Goal: Transaction & Acquisition: Purchase product/service

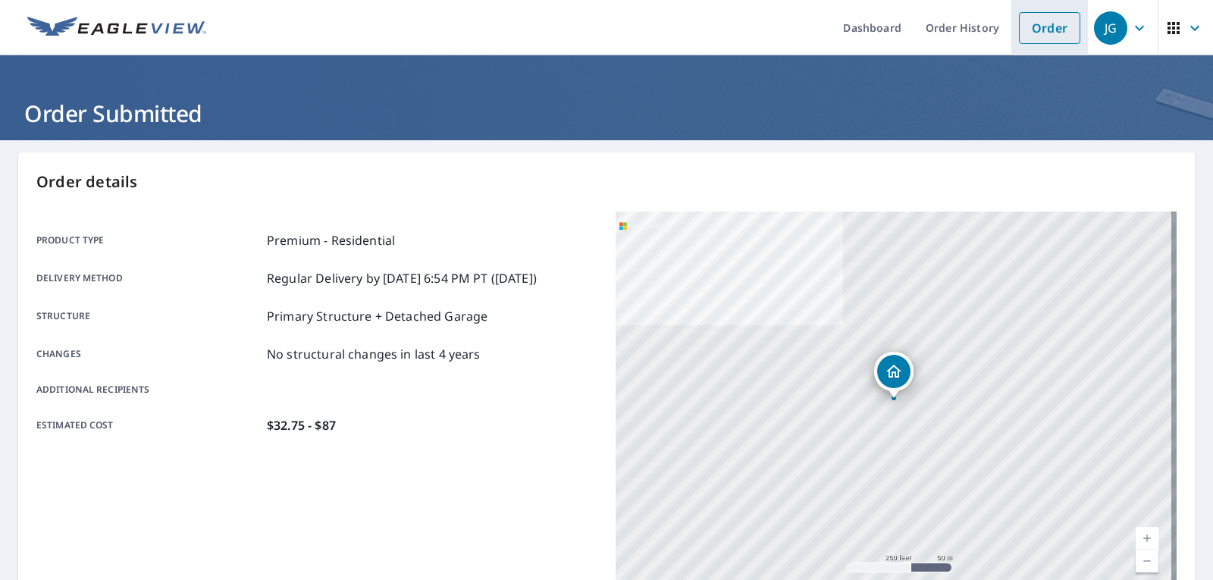
click at [1070, 33] on li "Order" at bounding box center [1050, 27] width 77 height 55
click at [1054, 37] on link "Order" at bounding box center [1049, 28] width 61 height 32
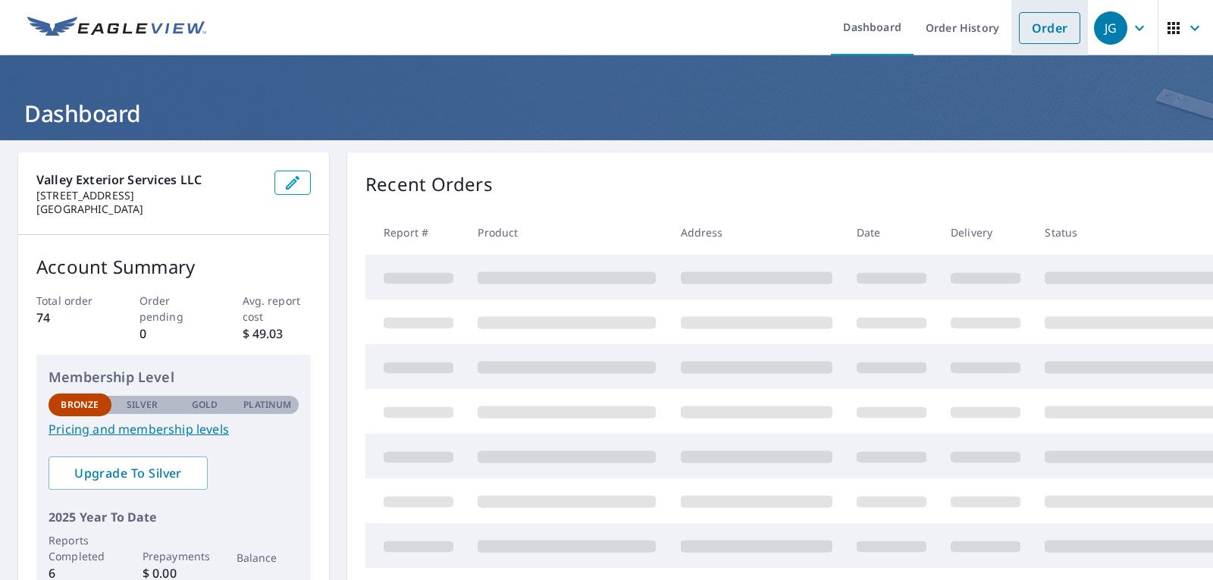
click at [1051, 27] on link "Order" at bounding box center [1049, 28] width 61 height 32
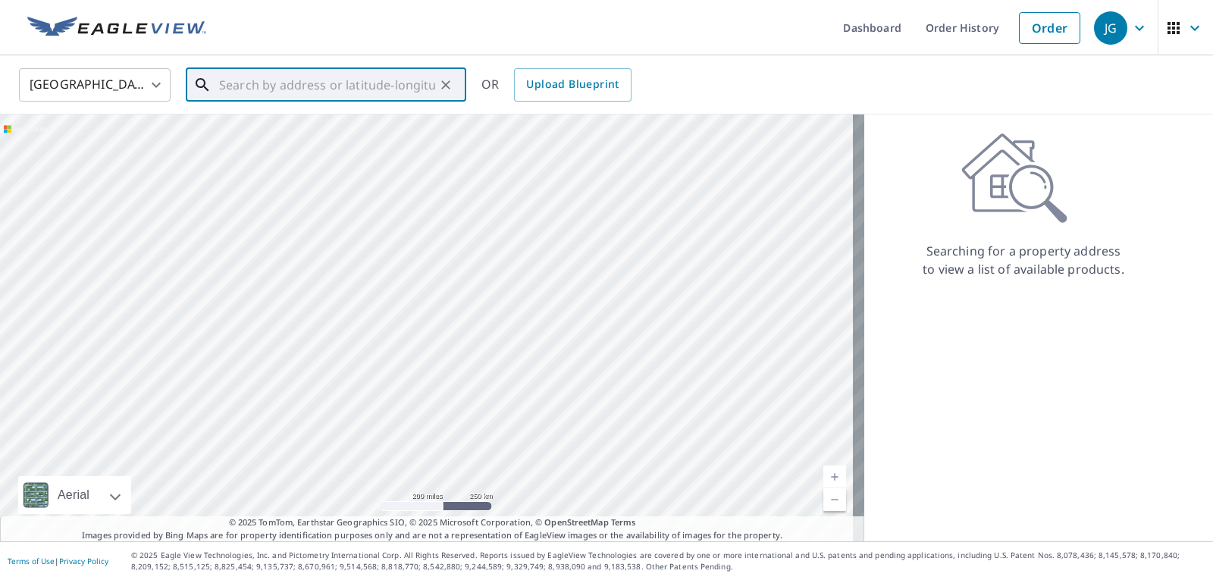
click at [348, 96] on input "text" at bounding box center [327, 85] width 216 height 42
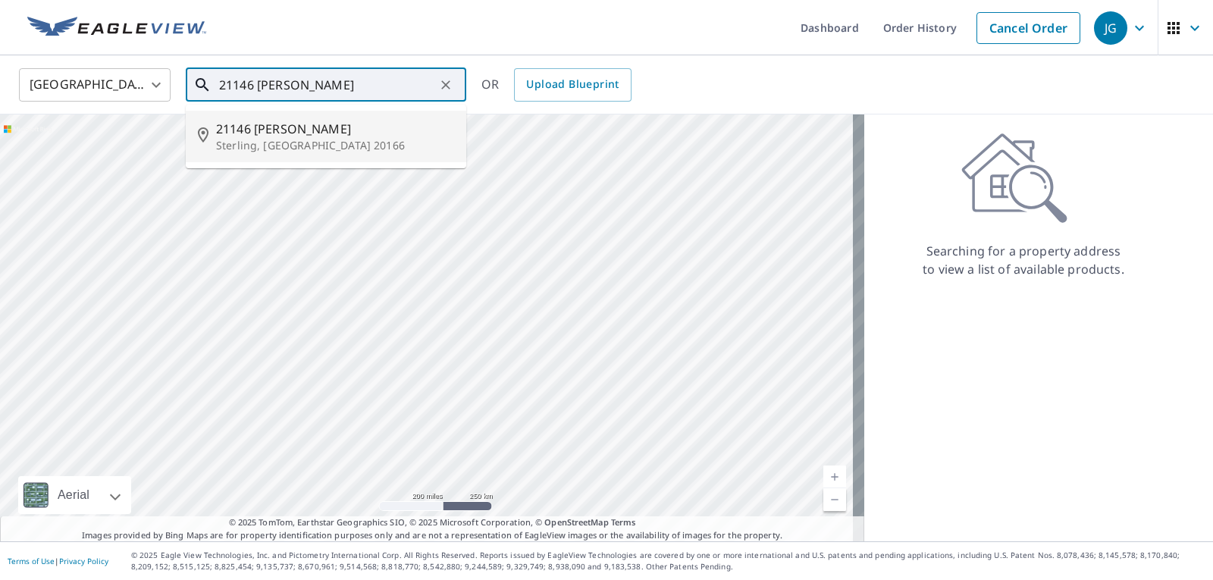
click at [353, 138] on p "Sterling, [GEOGRAPHIC_DATA] 20166" at bounding box center [335, 145] width 238 height 15
type input "[STREET_ADDRESS][PERSON_NAME]"
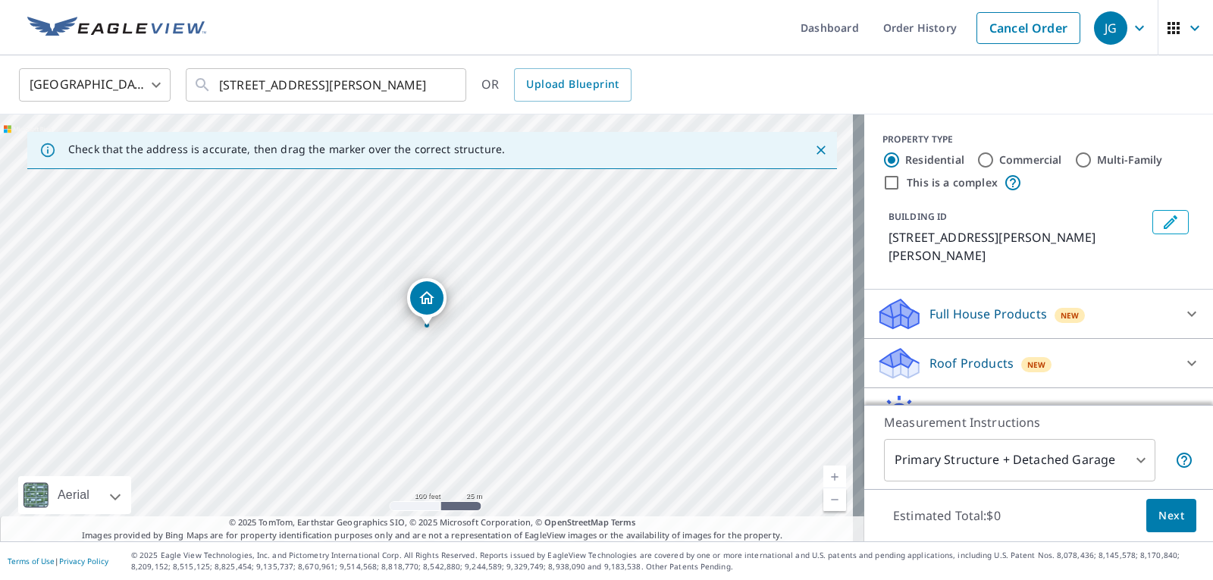
scroll to position [64, 0]
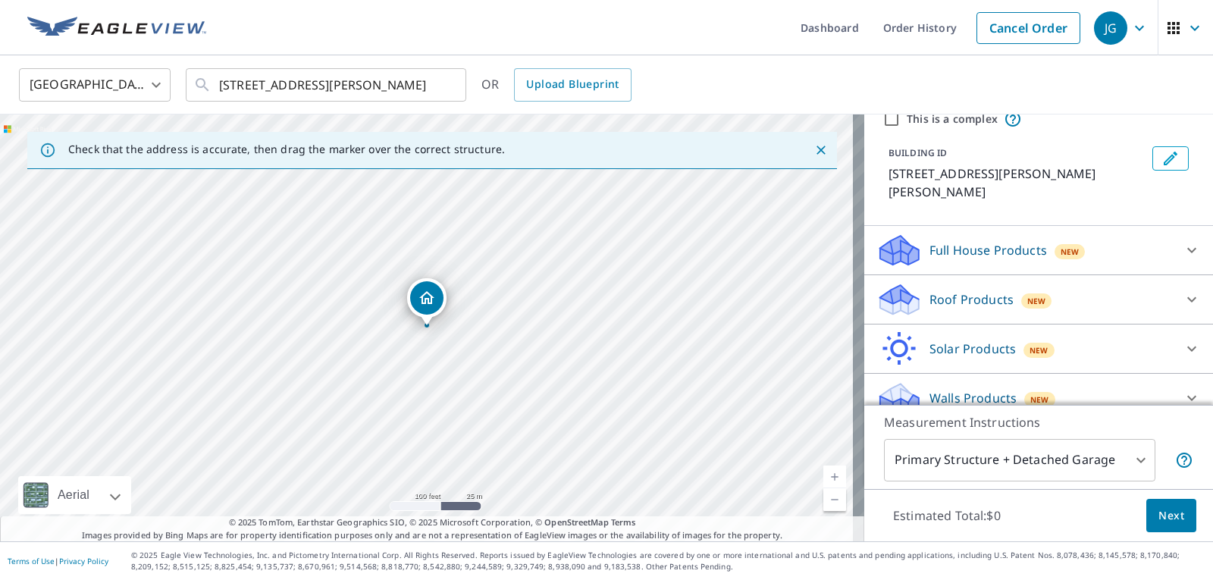
click at [970, 389] on p "Walls Products" at bounding box center [973, 398] width 87 height 18
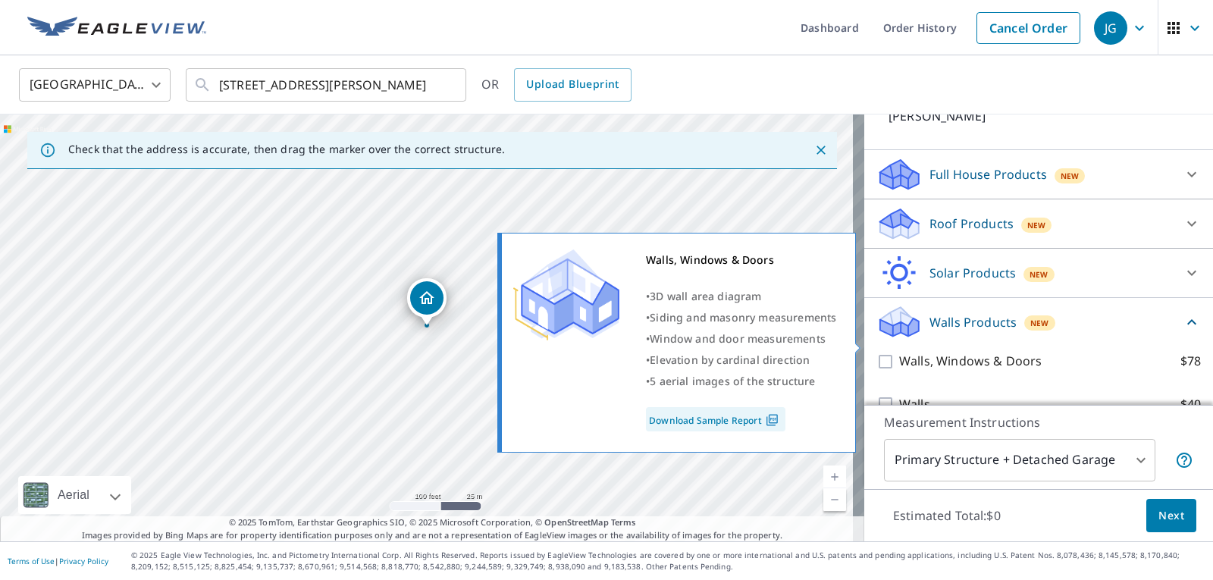
click at [999, 352] on p "Walls, Windows & Doors" at bounding box center [970, 361] width 143 height 19
click at [899, 353] on input "Walls, Windows & Doors $78" at bounding box center [888, 362] width 23 height 18
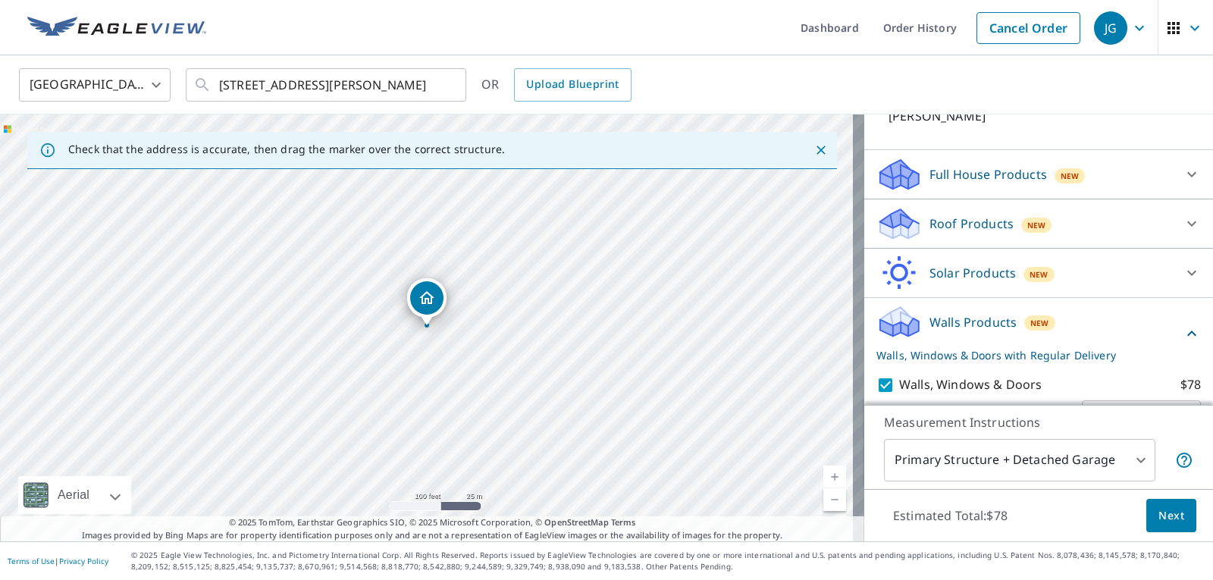
click at [994, 375] on p "Walls, Windows & Doors" at bounding box center [970, 384] width 143 height 19
click at [899, 376] on input "Walls, Windows & Doors $78" at bounding box center [888, 385] width 23 height 18
checkbox input "false"
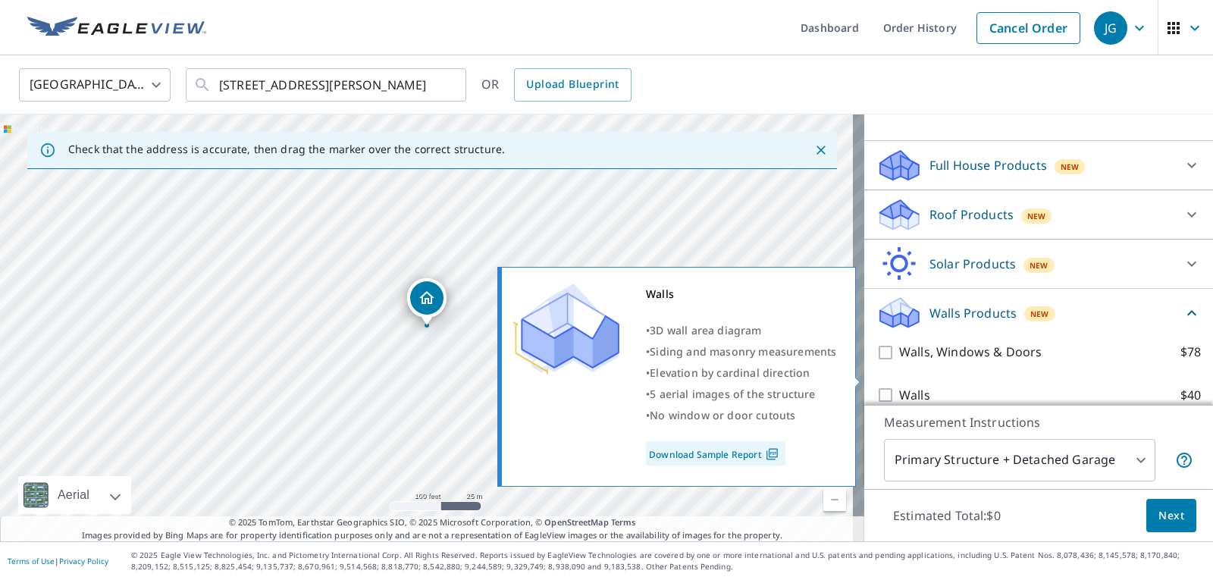
click at [987, 386] on label "Walls $40" at bounding box center [1050, 395] width 302 height 19
click at [899, 386] on input "Walls $40" at bounding box center [888, 395] width 23 height 18
checkbox input "true"
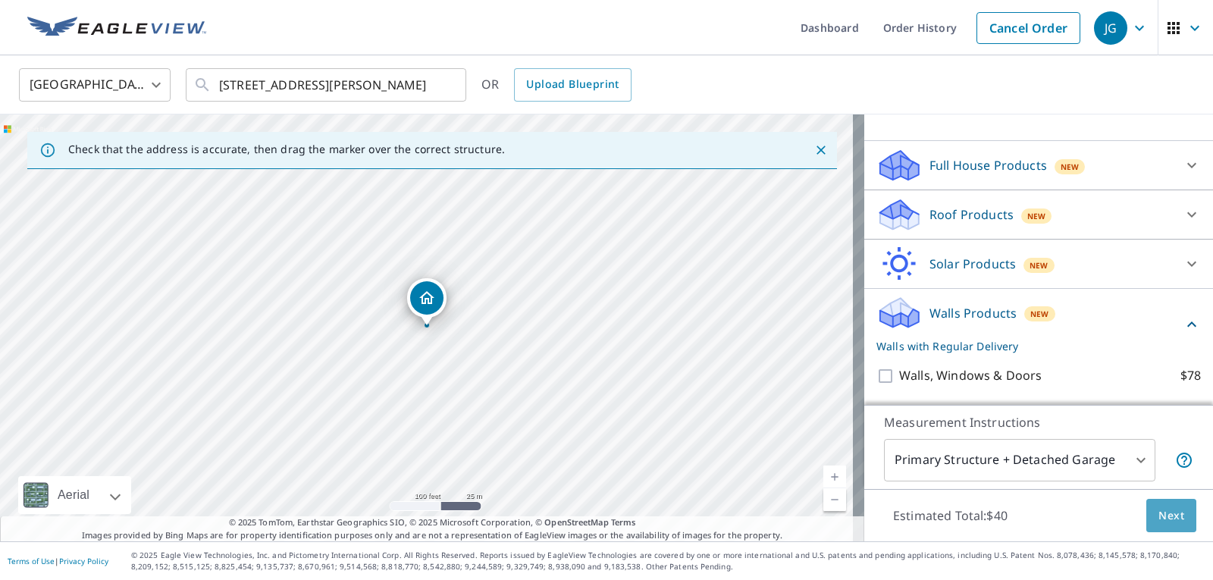
click at [1171, 519] on span "Next" at bounding box center [1172, 516] width 26 height 19
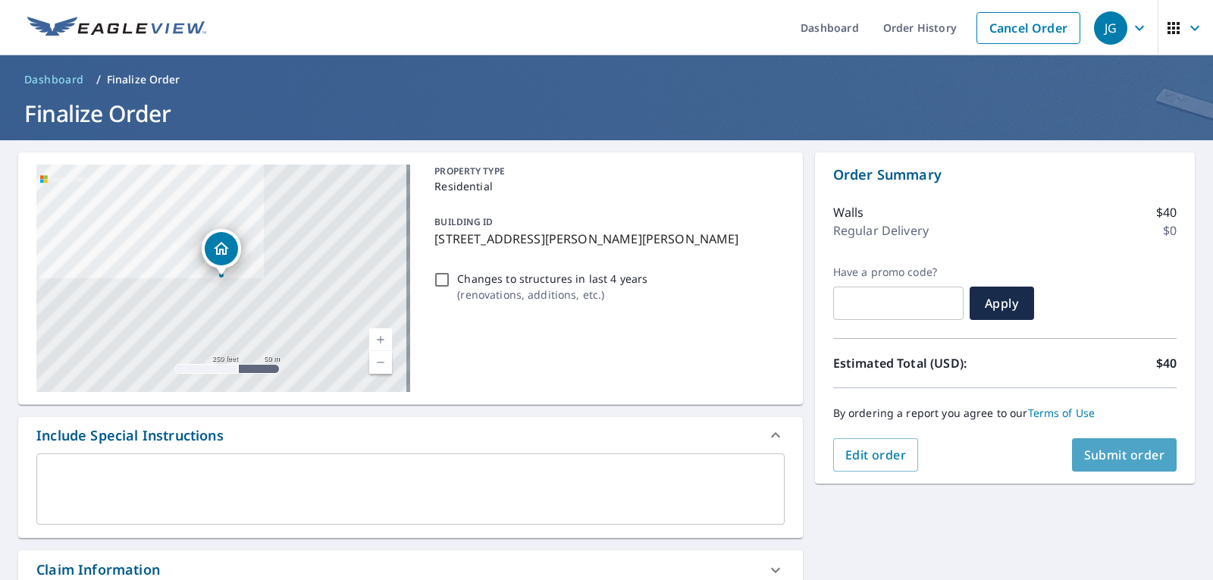
click at [1083, 463] on button "Submit order" at bounding box center [1124, 454] width 105 height 33
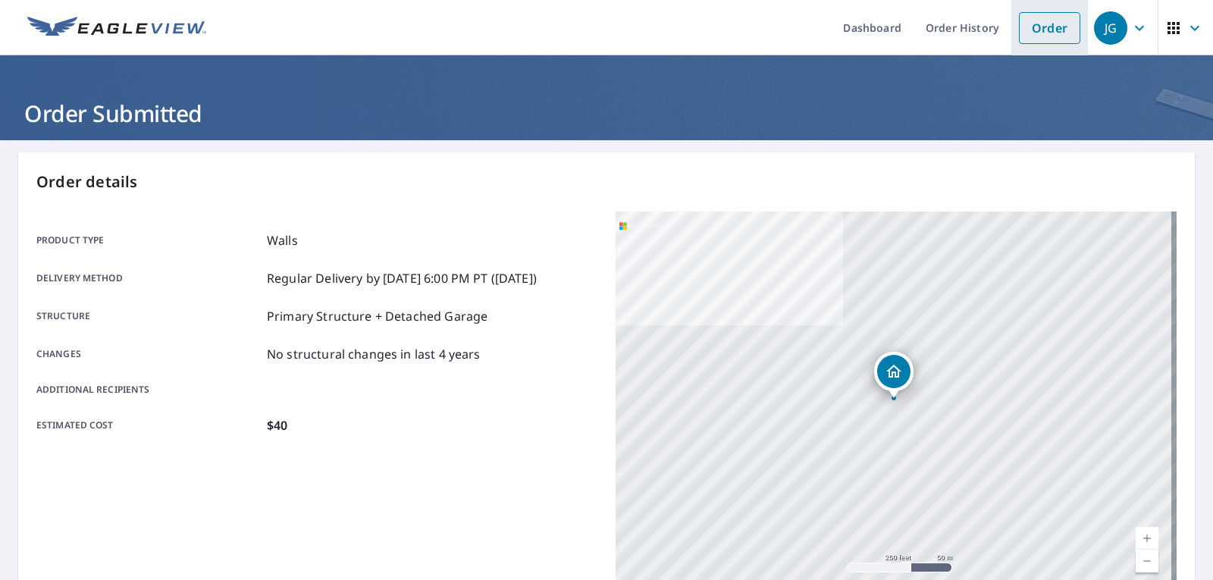
click at [1060, 29] on link "Order" at bounding box center [1049, 28] width 61 height 32
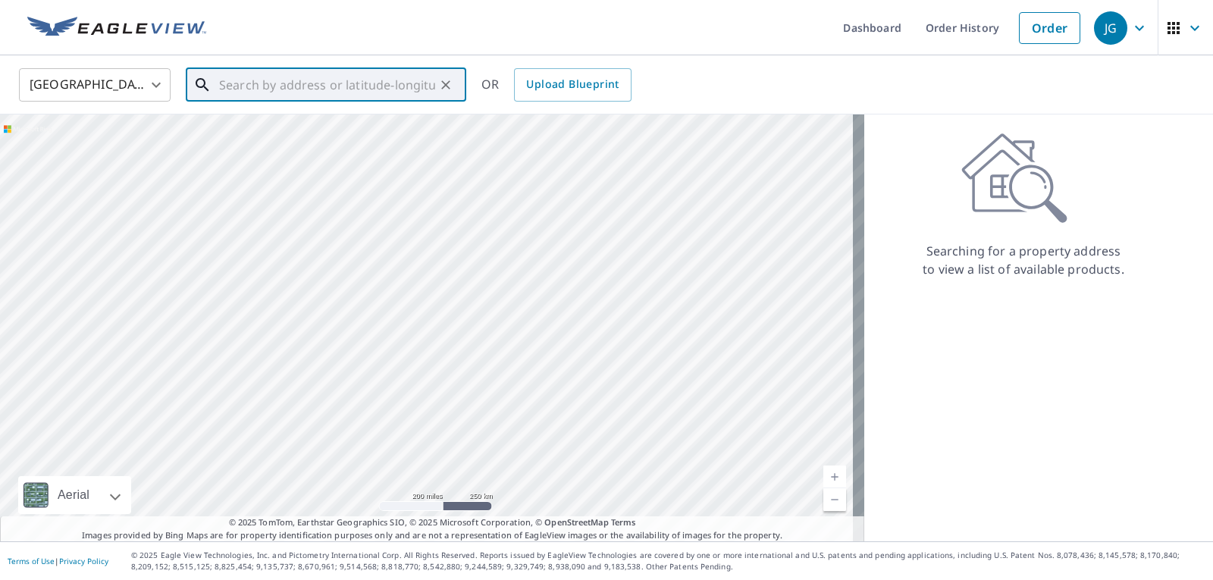
click at [369, 102] on div "​" at bounding box center [326, 84] width 281 height 33
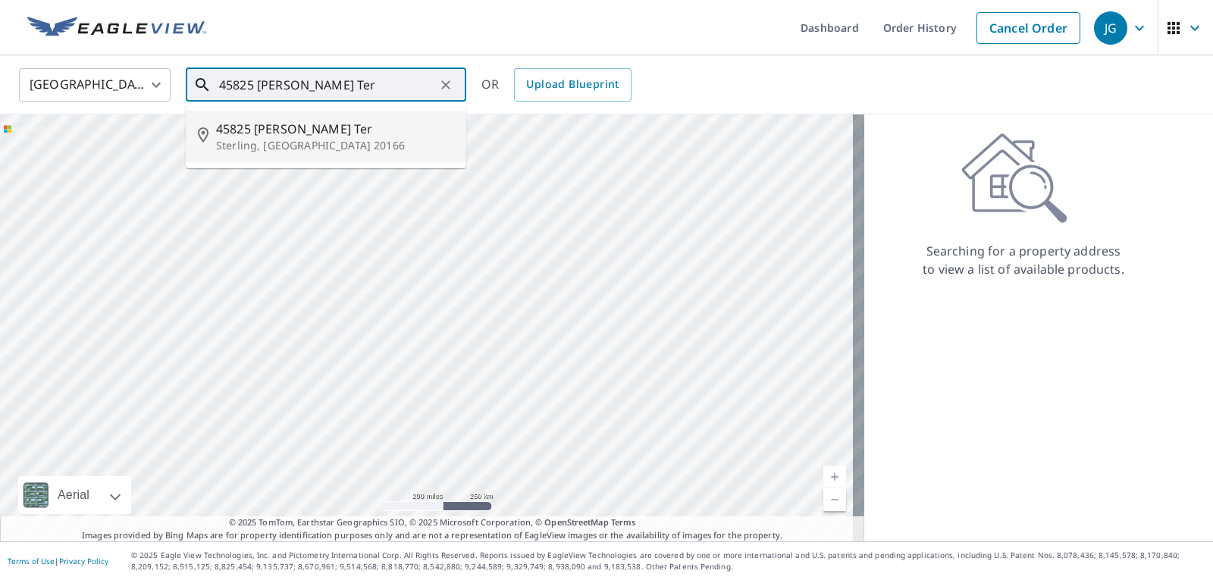
click at [293, 136] on span "45825 [PERSON_NAME] Ter" at bounding box center [335, 129] width 238 height 18
type input "45825 [PERSON_NAME], [GEOGRAPHIC_DATA] 20166"
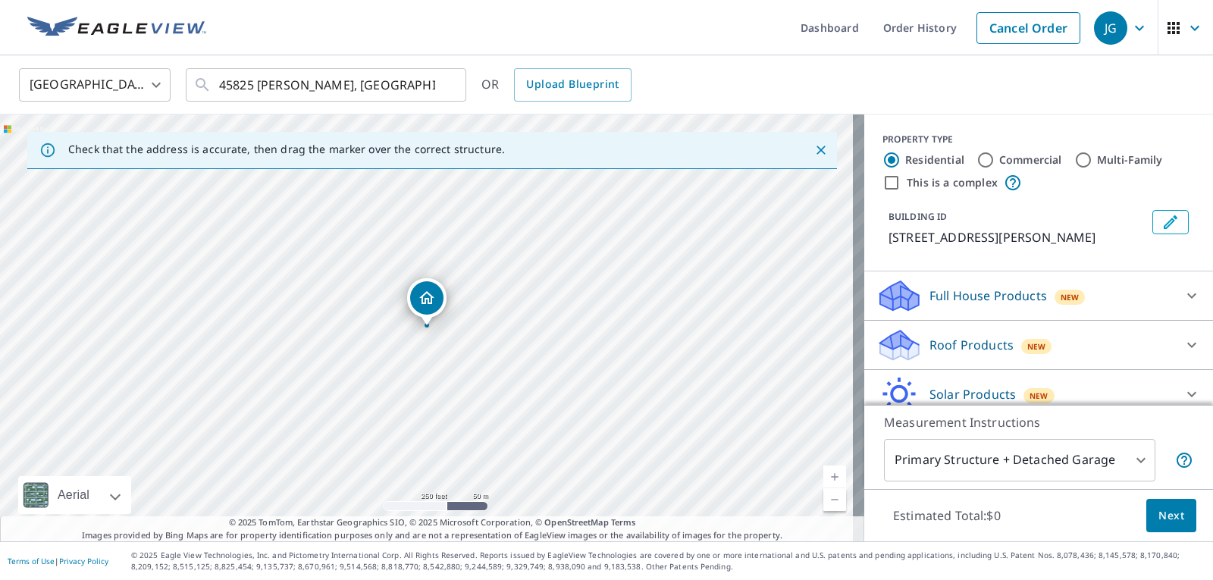
click at [1183, 289] on icon at bounding box center [1192, 296] width 18 height 18
click at [1183, 290] on icon at bounding box center [1192, 296] width 18 height 18
click at [980, 342] on p "Roof Products" at bounding box center [972, 345] width 84 height 18
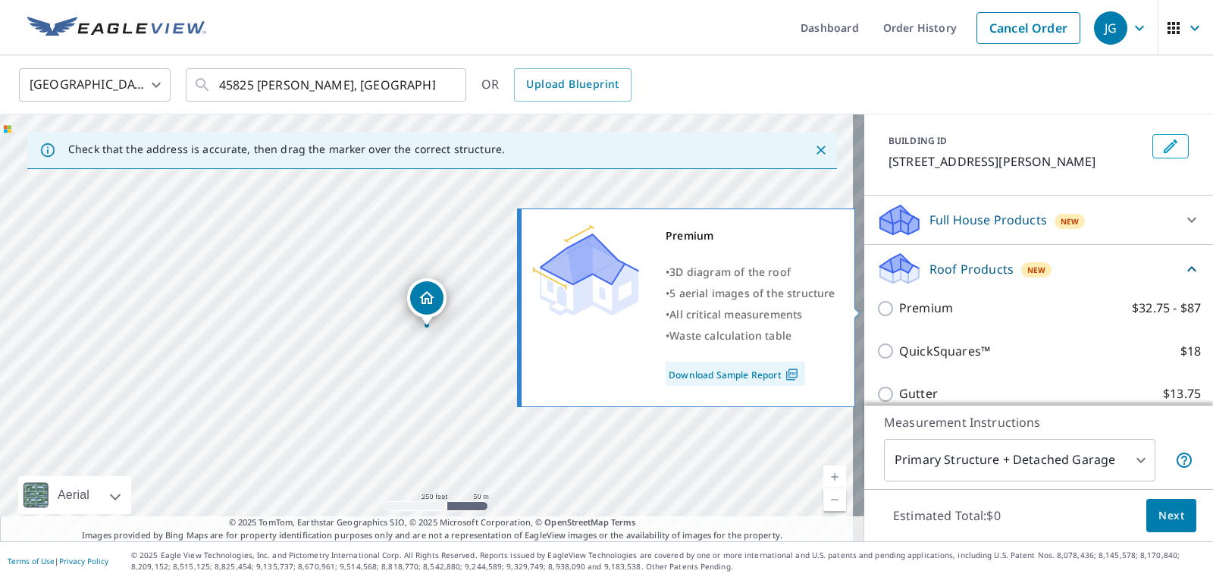
click at [920, 310] on p "Premium" at bounding box center [926, 308] width 54 height 19
click at [899, 310] on input "Premium $32.75 - $87" at bounding box center [888, 309] width 23 height 18
checkbox input "true"
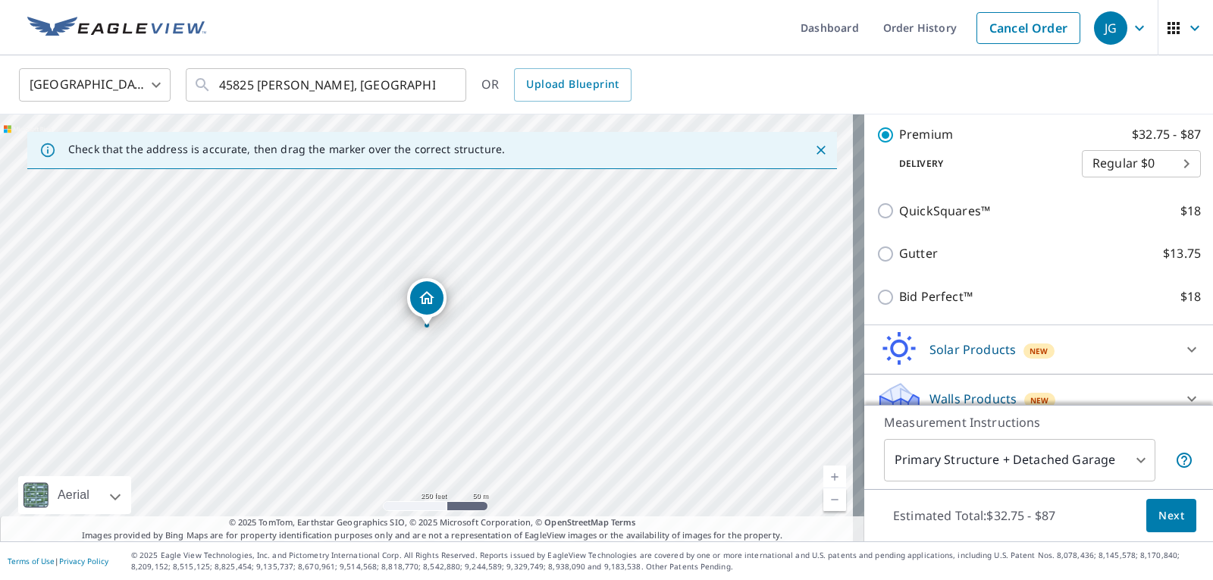
scroll to position [292, 0]
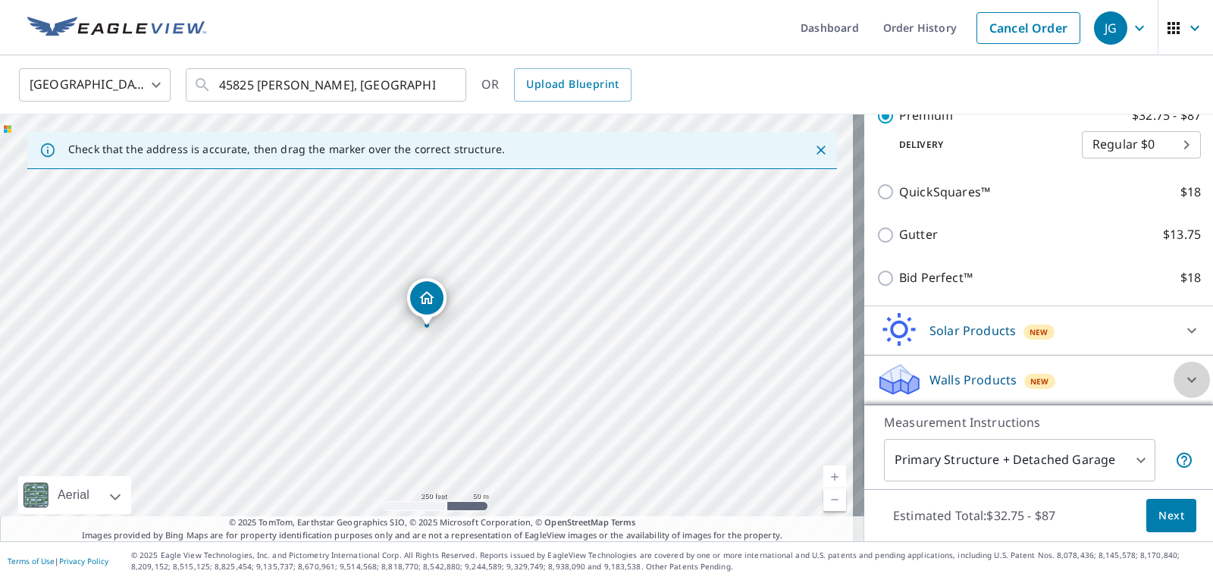
click at [1183, 375] on icon at bounding box center [1192, 380] width 18 height 18
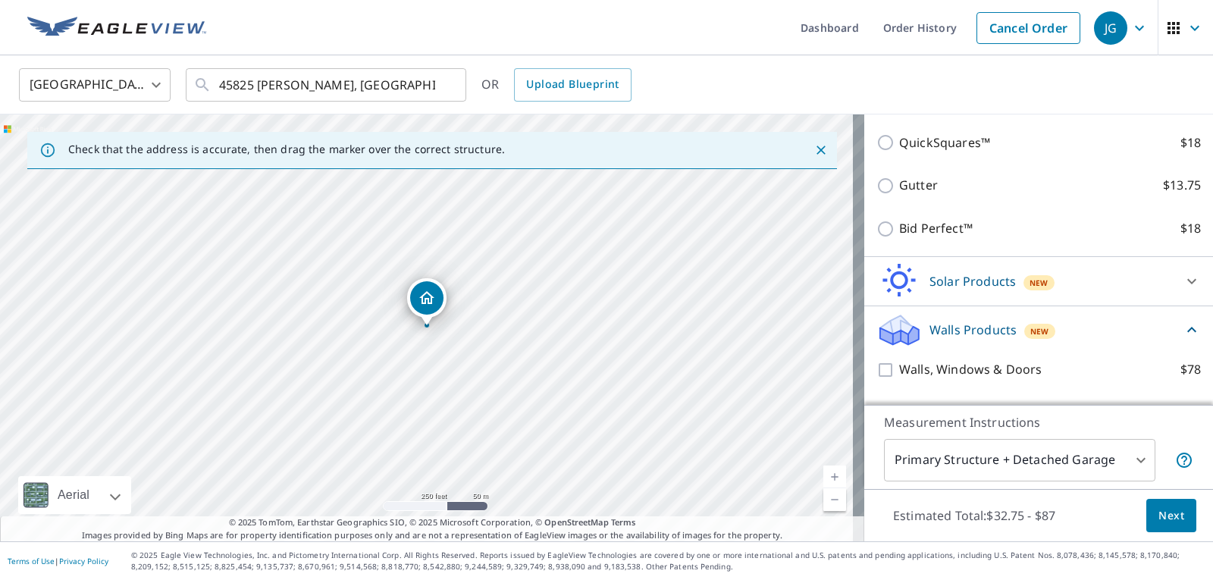
scroll to position [368, 0]
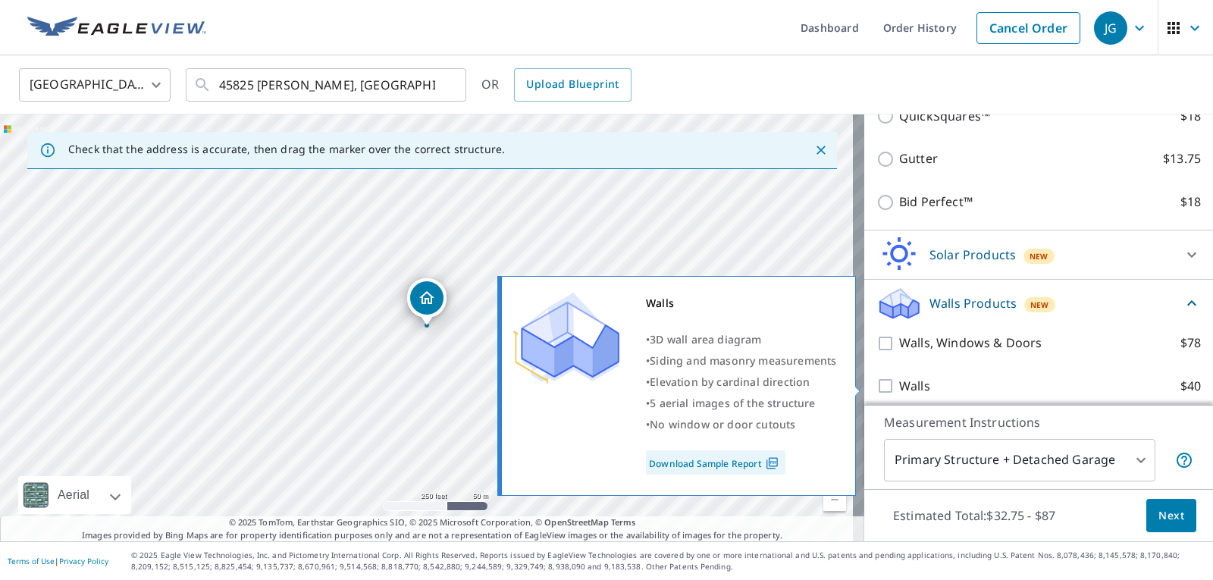
click at [1131, 378] on label "Walls $40" at bounding box center [1050, 386] width 302 height 19
click at [899, 378] on input "Walls $40" at bounding box center [888, 386] width 23 height 18
checkbox input "true"
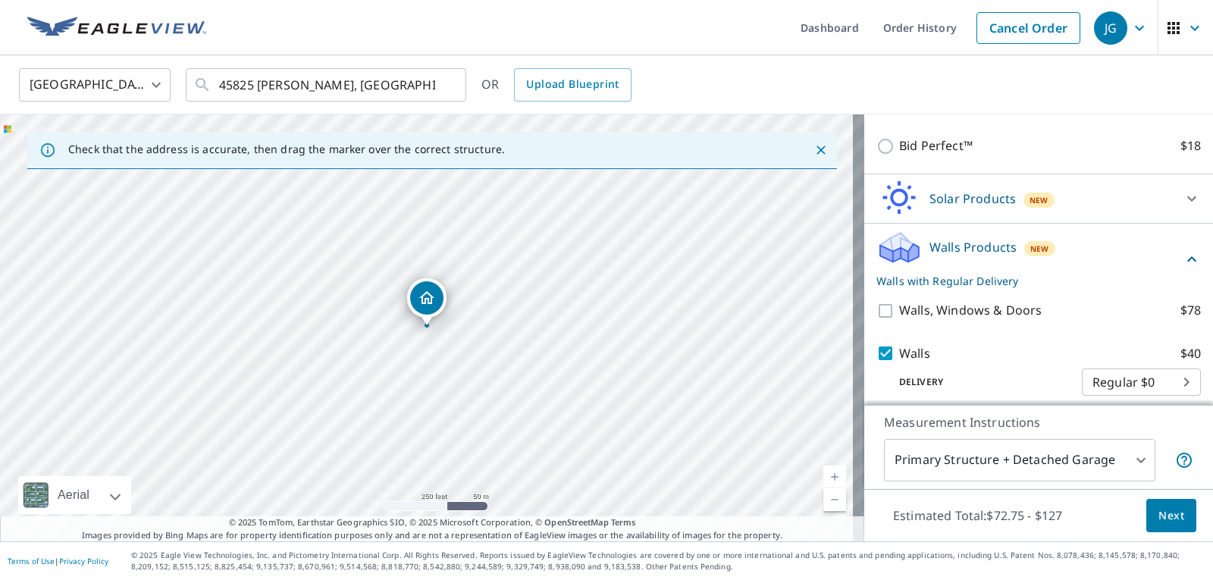
scroll to position [434, 0]
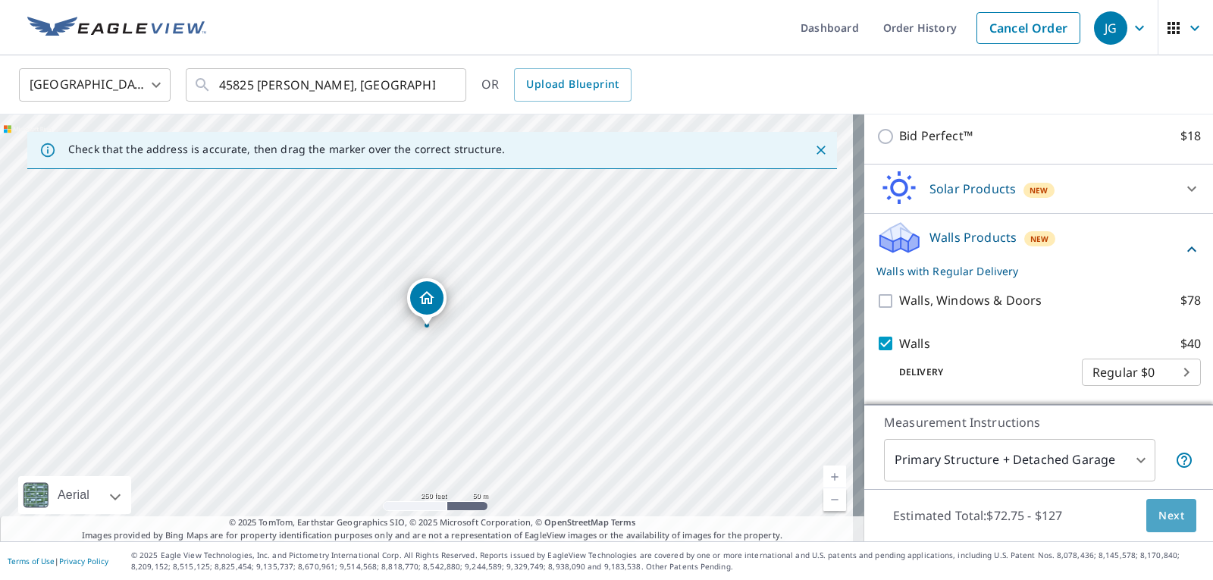
click at [1159, 507] on span "Next" at bounding box center [1172, 516] width 26 height 19
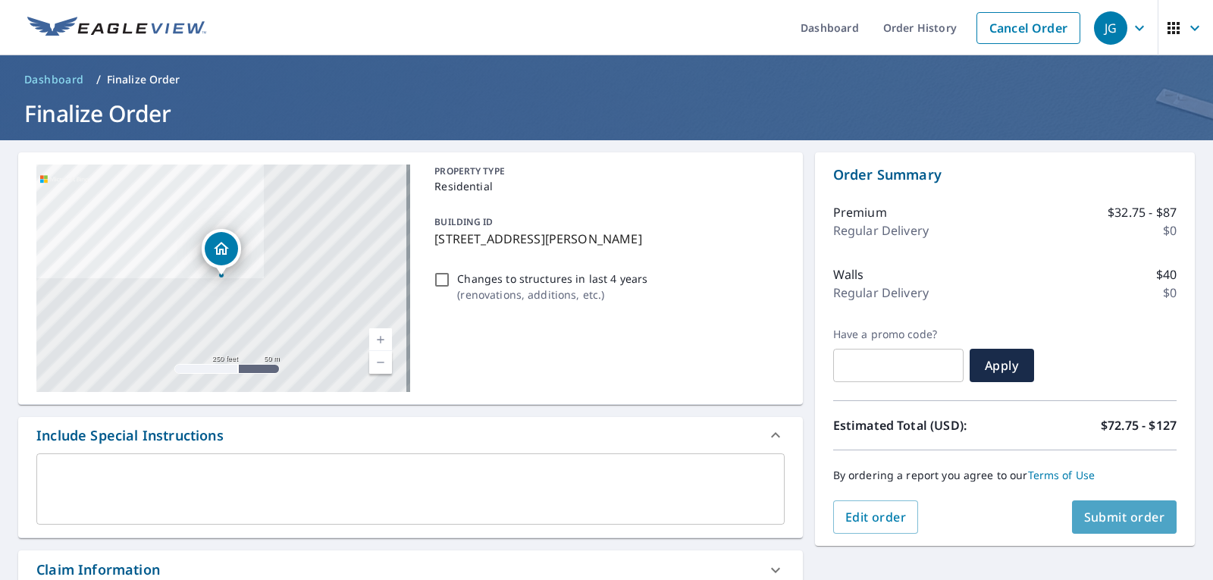
click at [1144, 522] on span "Submit order" at bounding box center [1124, 517] width 81 height 17
